Goal: Task Accomplishment & Management: Manage account settings

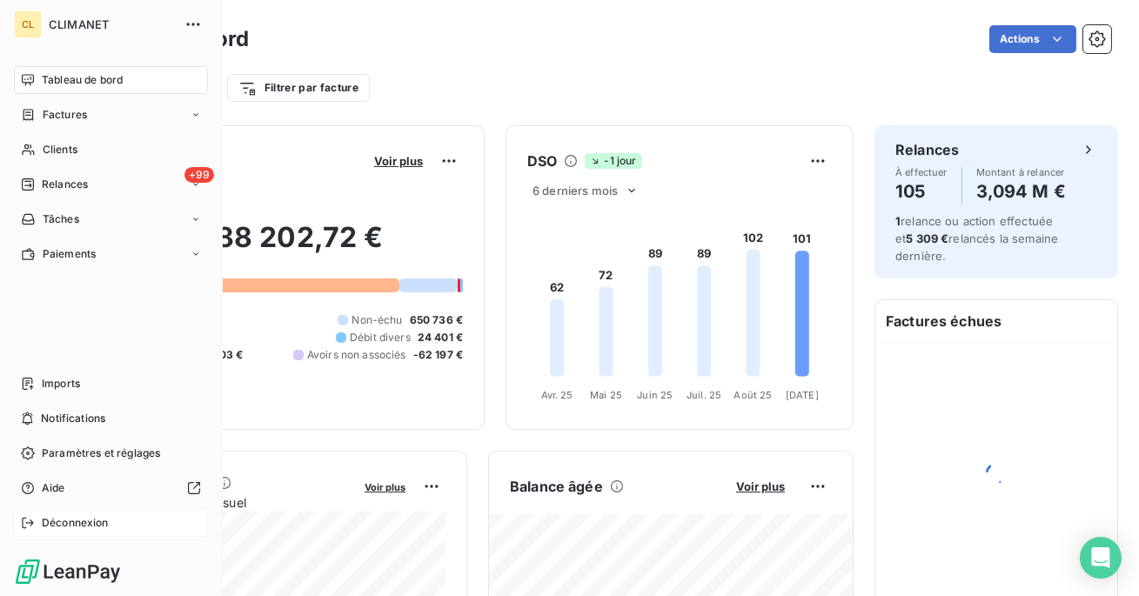
click at [90, 516] on span "Déconnexion" at bounding box center [75, 523] width 67 height 16
